Goal: Find specific page/section: Find specific page/section

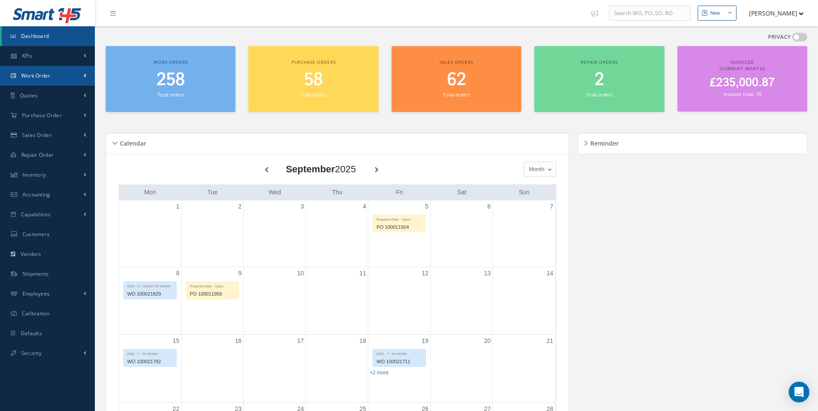
click at [62, 80] on link "Work Order" at bounding box center [47, 76] width 95 height 20
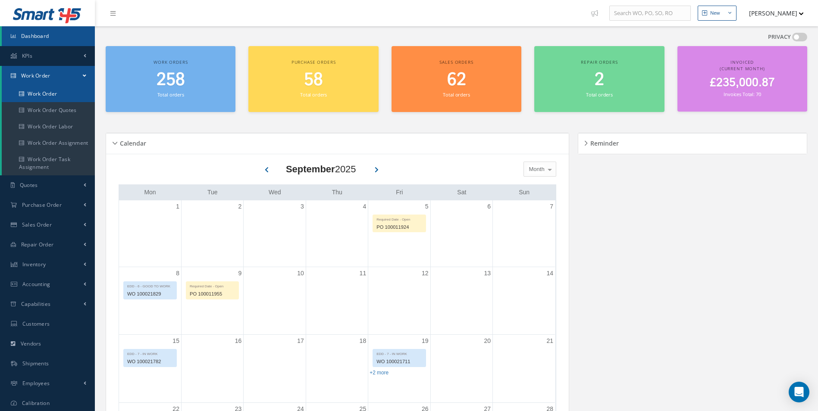
click at [48, 95] on link "Work Order" at bounding box center [48, 94] width 93 height 16
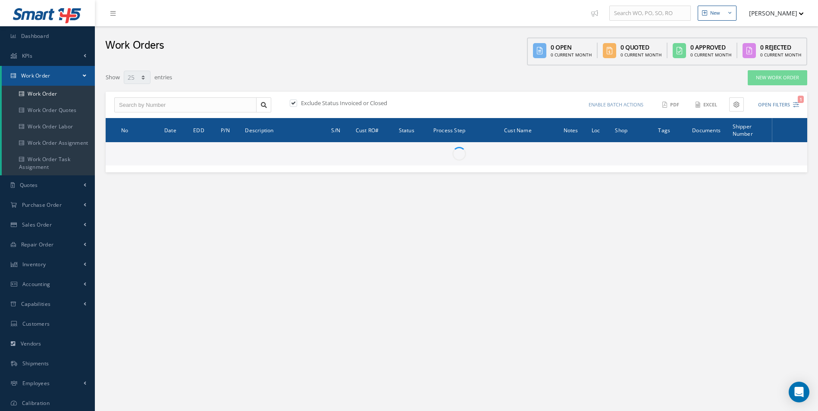
select select "25"
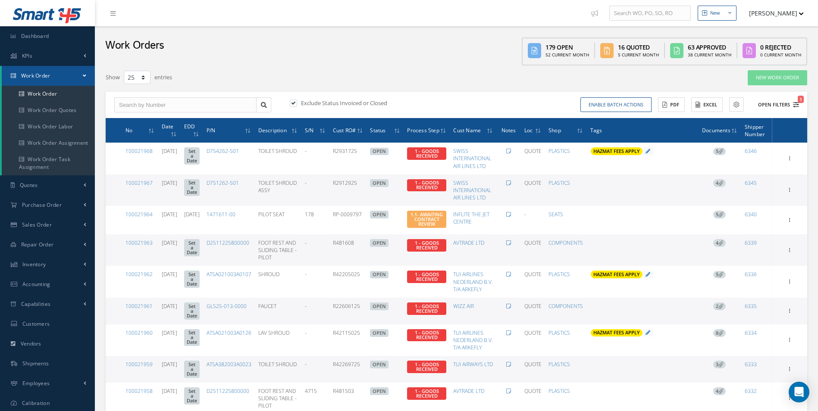
click at [773, 107] on button "Open Filters 1" at bounding box center [774, 105] width 49 height 14
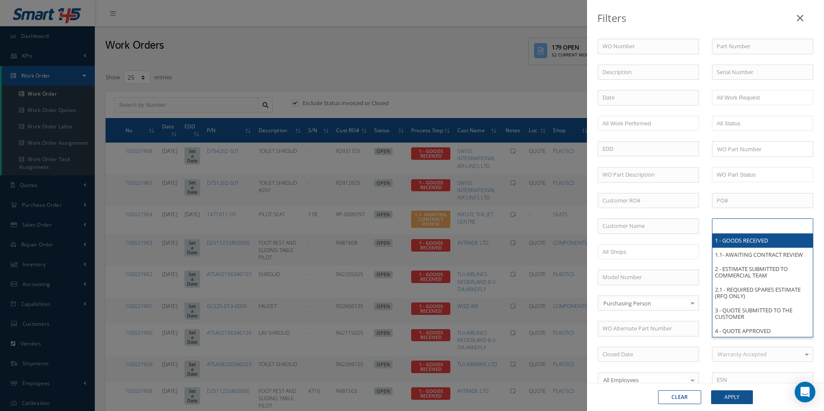
click at [744, 223] on input "text" at bounding box center [744, 226] width 55 height 11
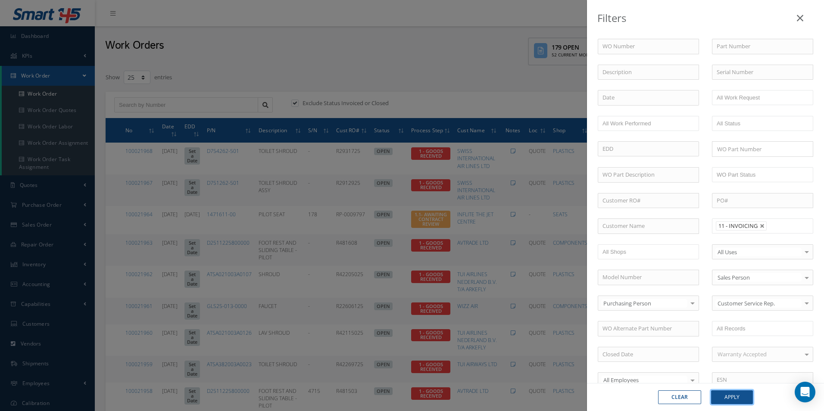
click at [740, 398] on button "Apply" at bounding box center [733, 398] width 42 height 14
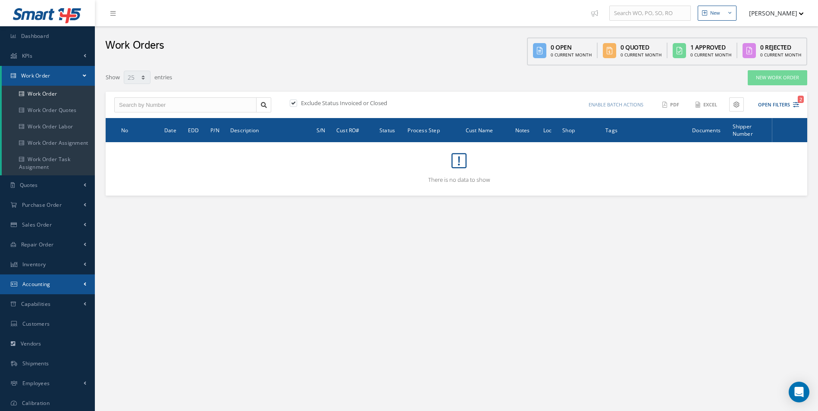
click at [81, 280] on link "Accounting" at bounding box center [47, 285] width 95 height 20
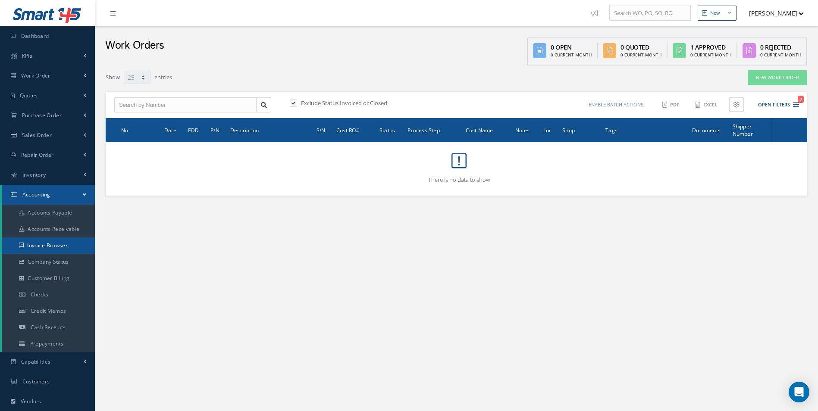
click at [44, 243] on link "Invoice Browser" at bounding box center [48, 246] width 93 height 16
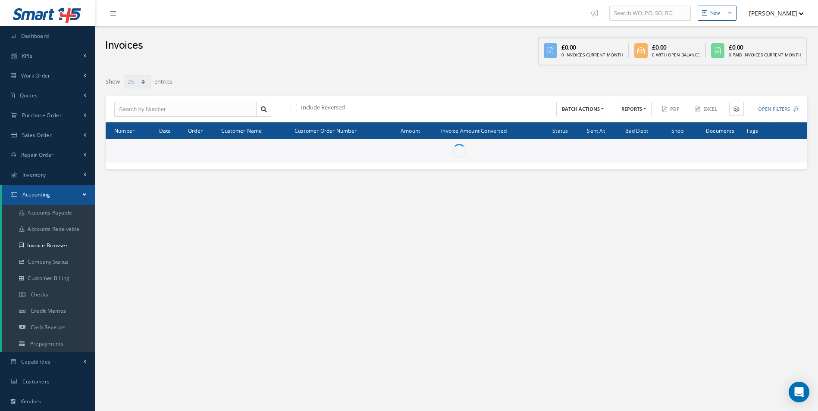
select select "25"
